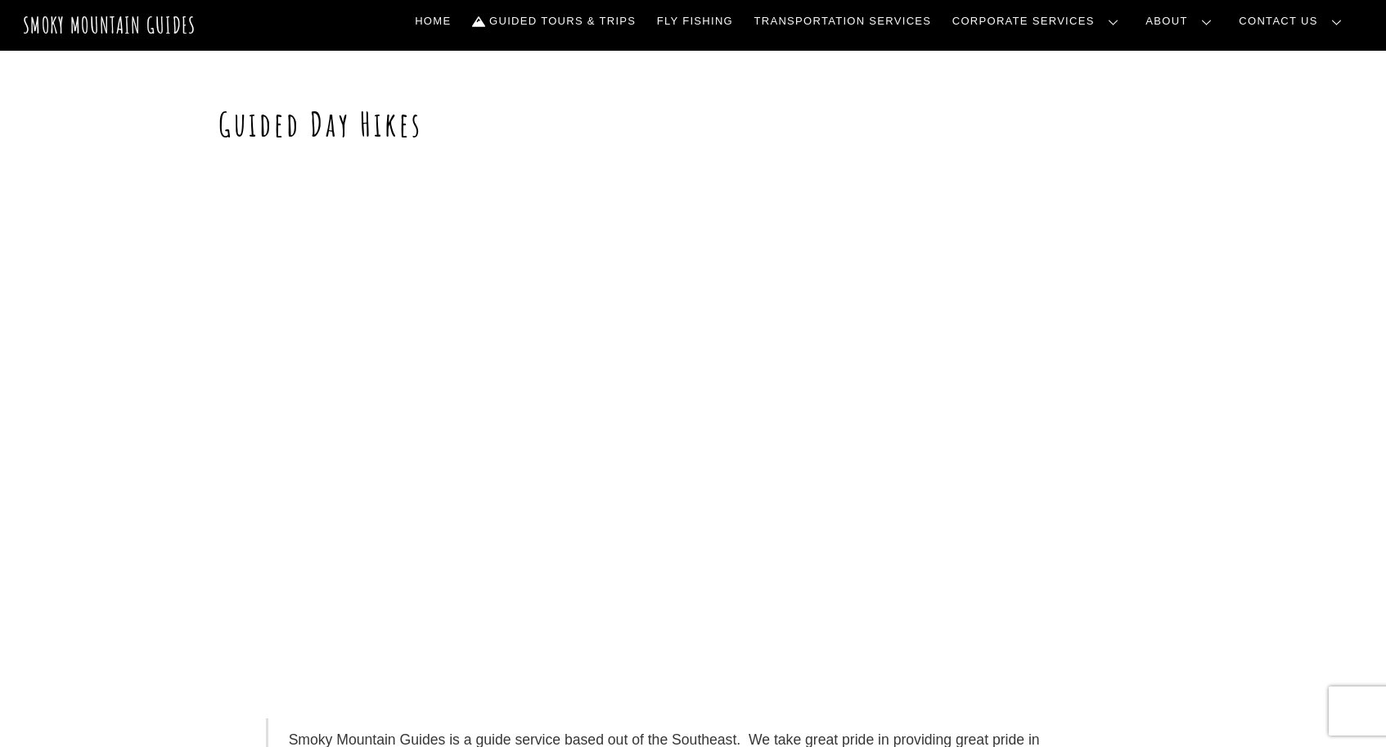
click at [331, 288] on div at bounding box center [692, 427] width 949 height 534
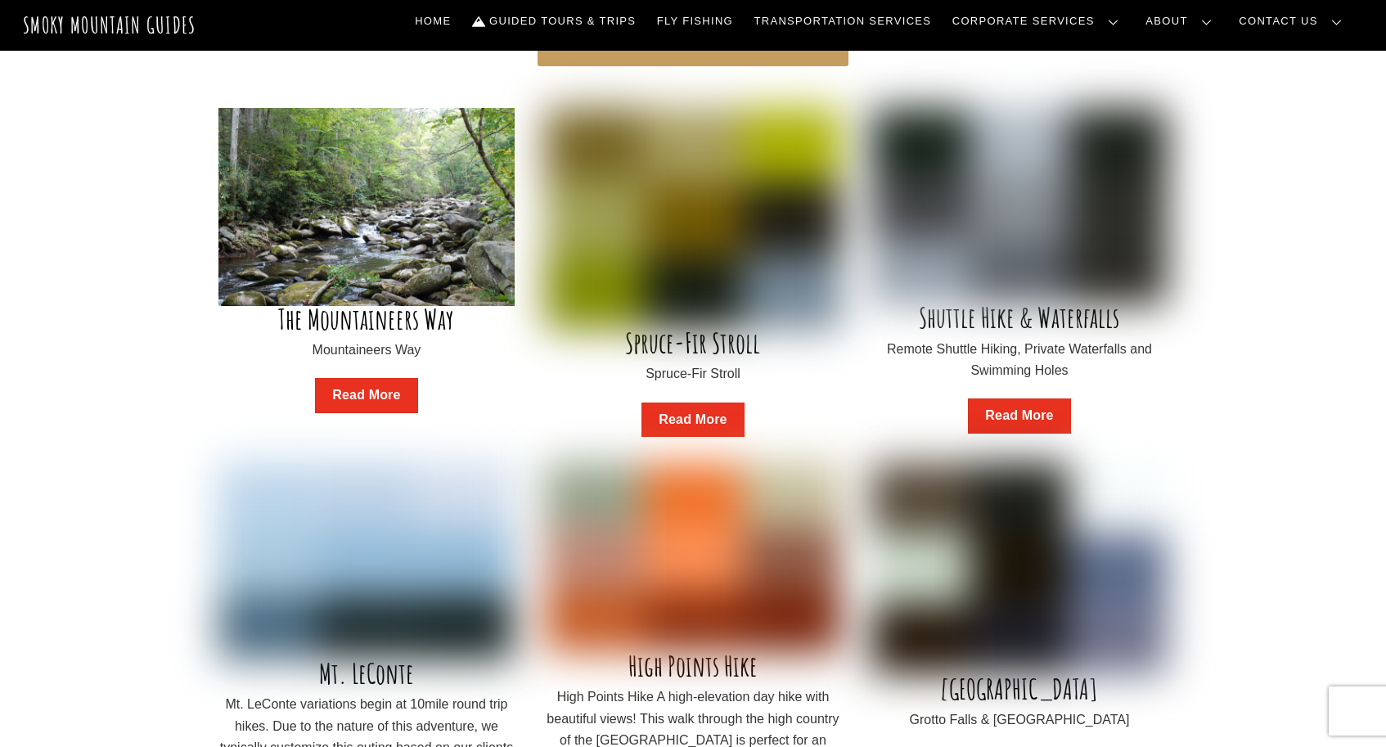
scroll to position [1111, 0]
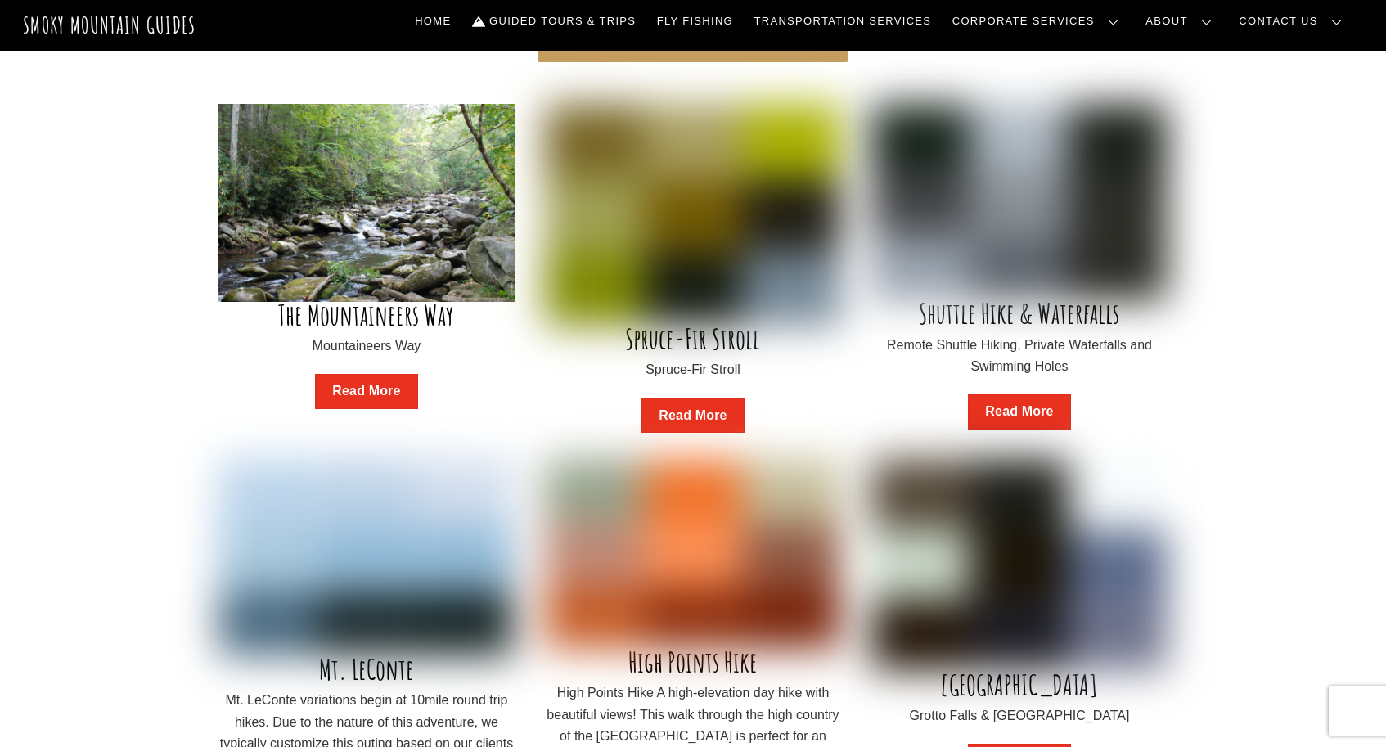
click at [1008, 394] on link "Read More" at bounding box center [1019, 411] width 102 height 35
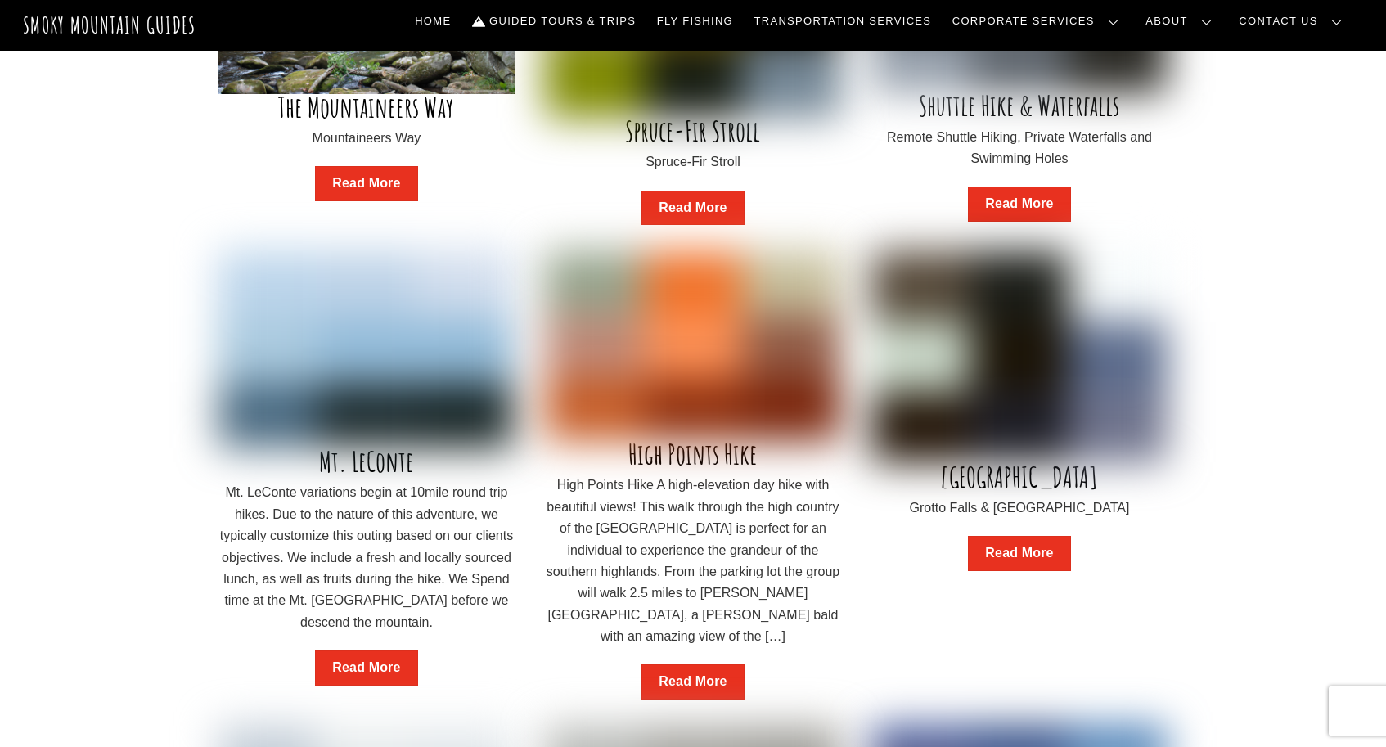
scroll to position [1319, 0]
click at [371, 649] on link "Read More" at bounding box center [366, 666] width 102 height 35
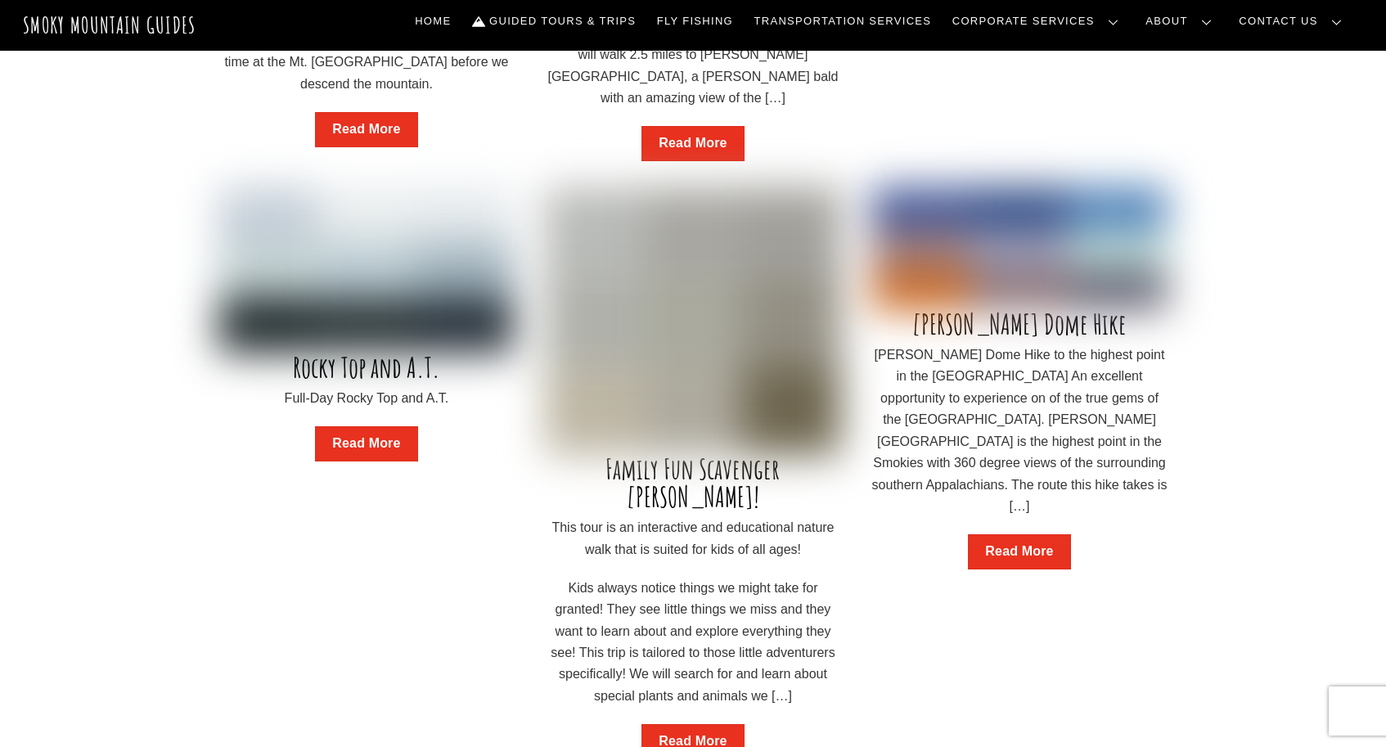
scroll to position [1858, 0]
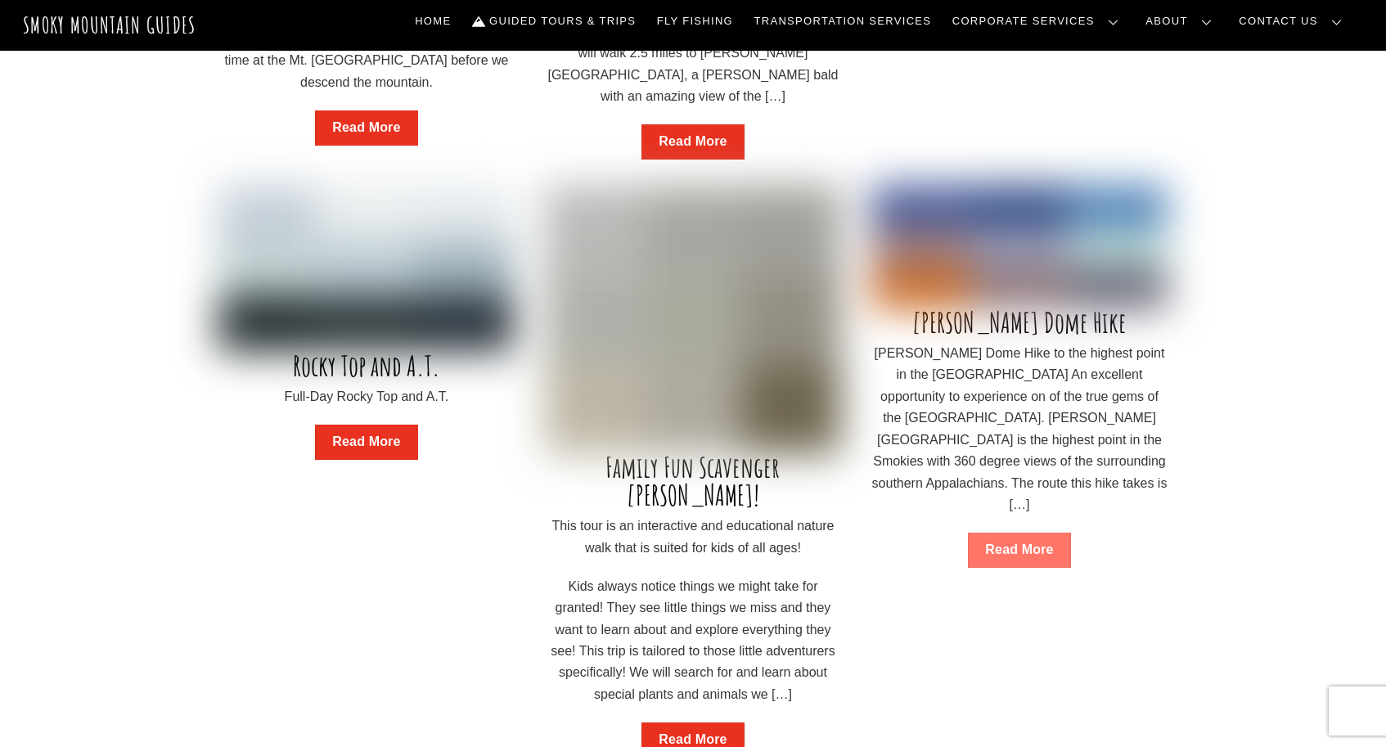
click at [1021, 532] on link "Read More" at bounding box center [1019, 549] width 102 height 35
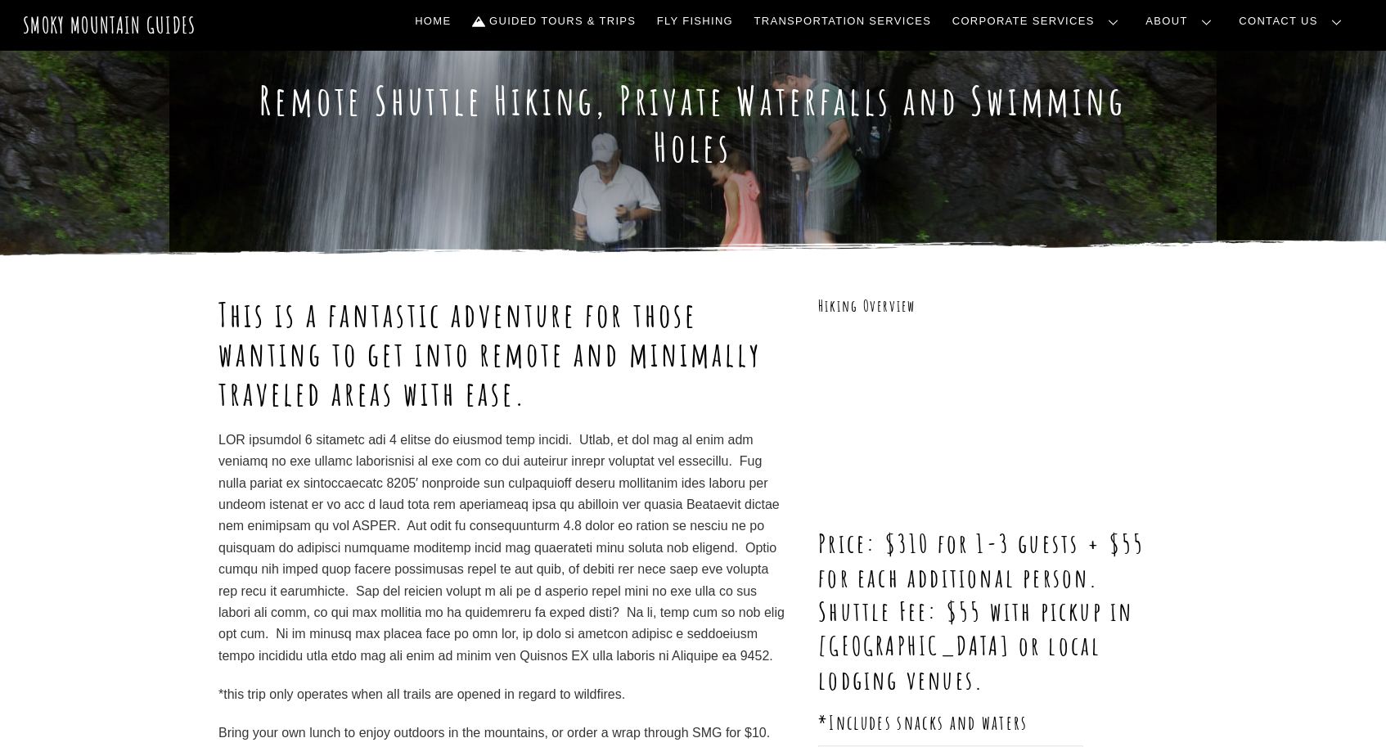
scroll to position [48, 0]
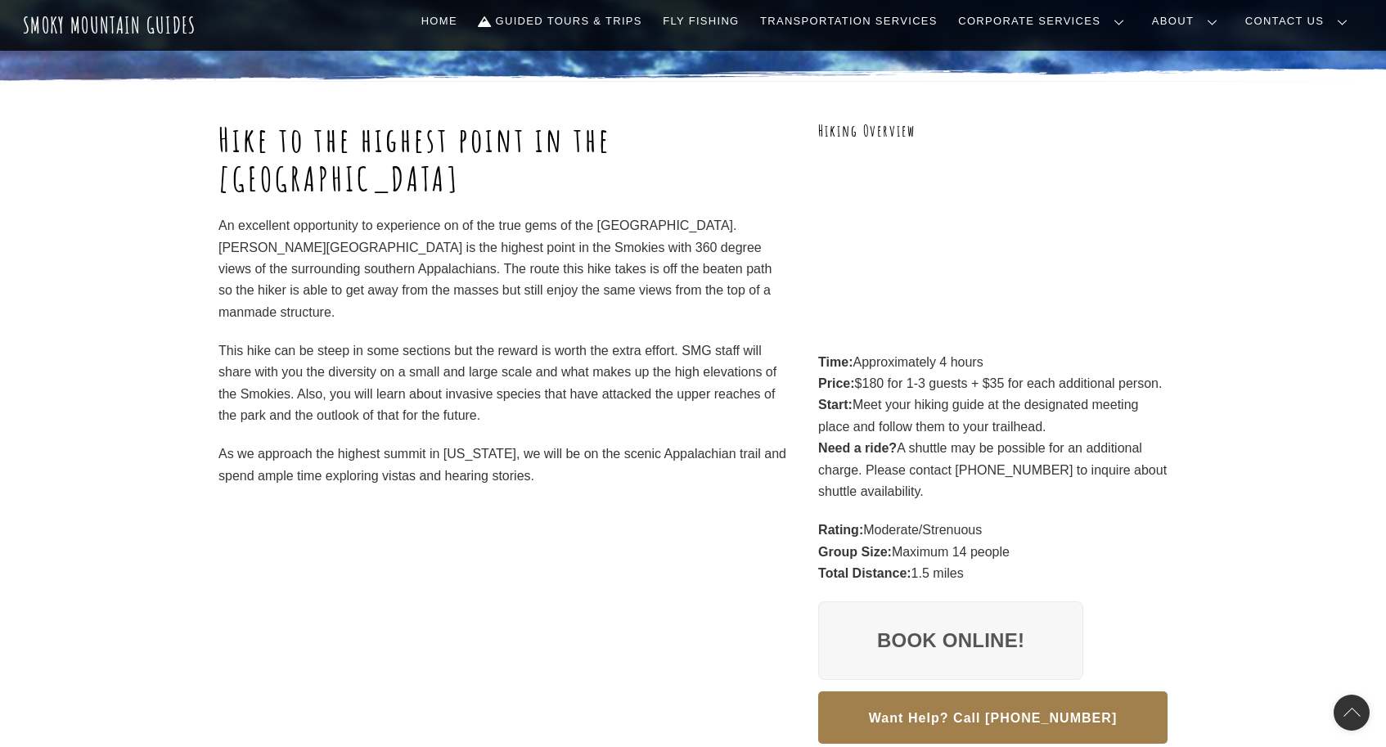
scroll to position [182, 0]
